Goal: Task Accomplishment & Management: Complete application form

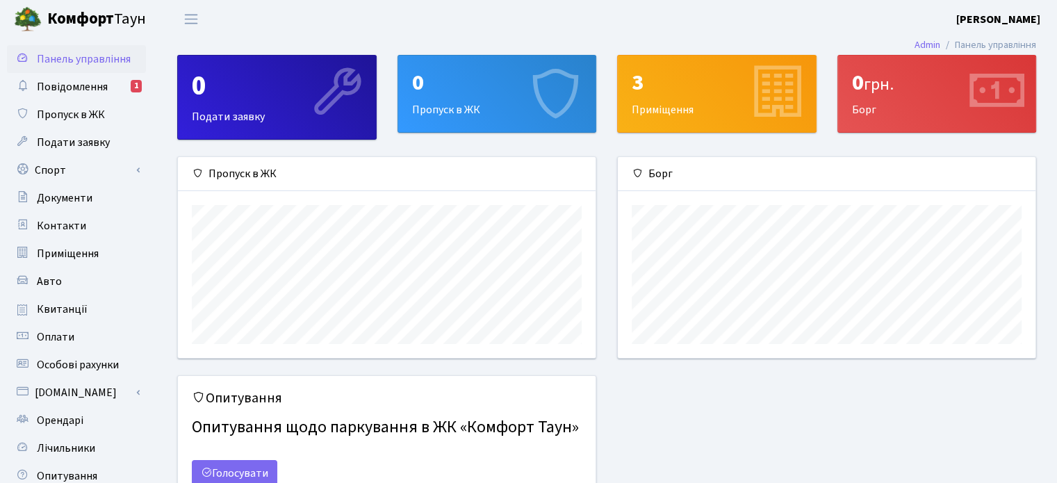
scroll to position [200, 417]
click at [450, 111] on div "0 Пропуск в ЖК" at bounding box center [497, 94] width 198 height 76
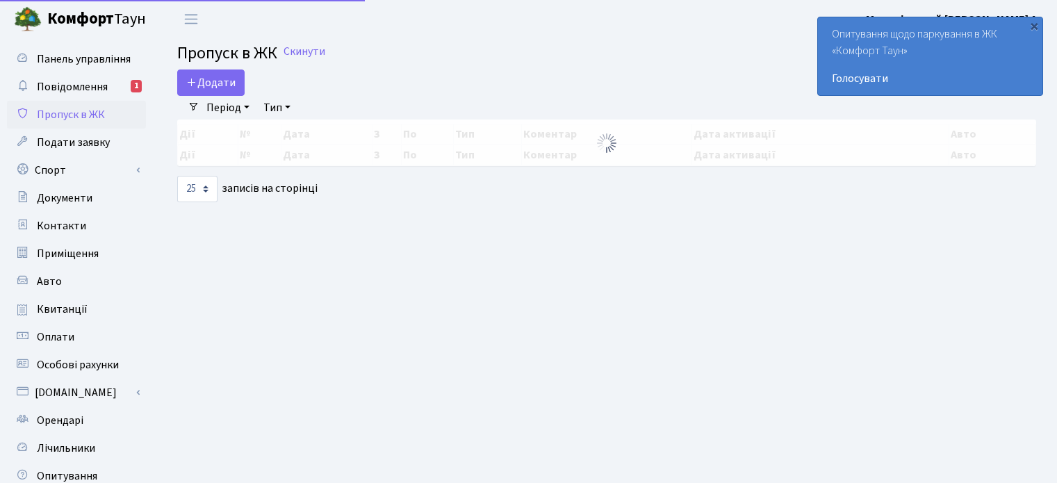
select select "25"
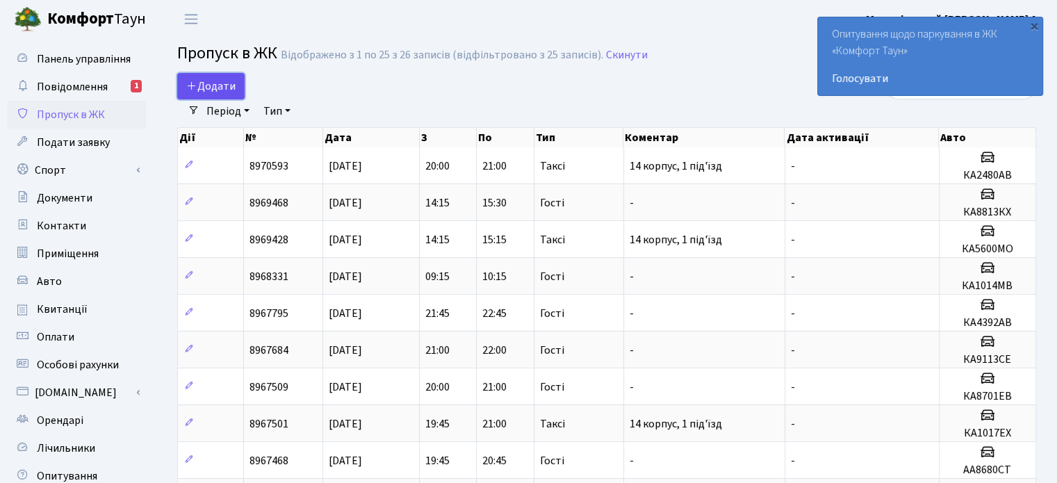
click at [219, 85] on span "Додати" at bounding box center [210, 86] width 49 height 15
